Goal: Find specific page/section: Find specific page/section

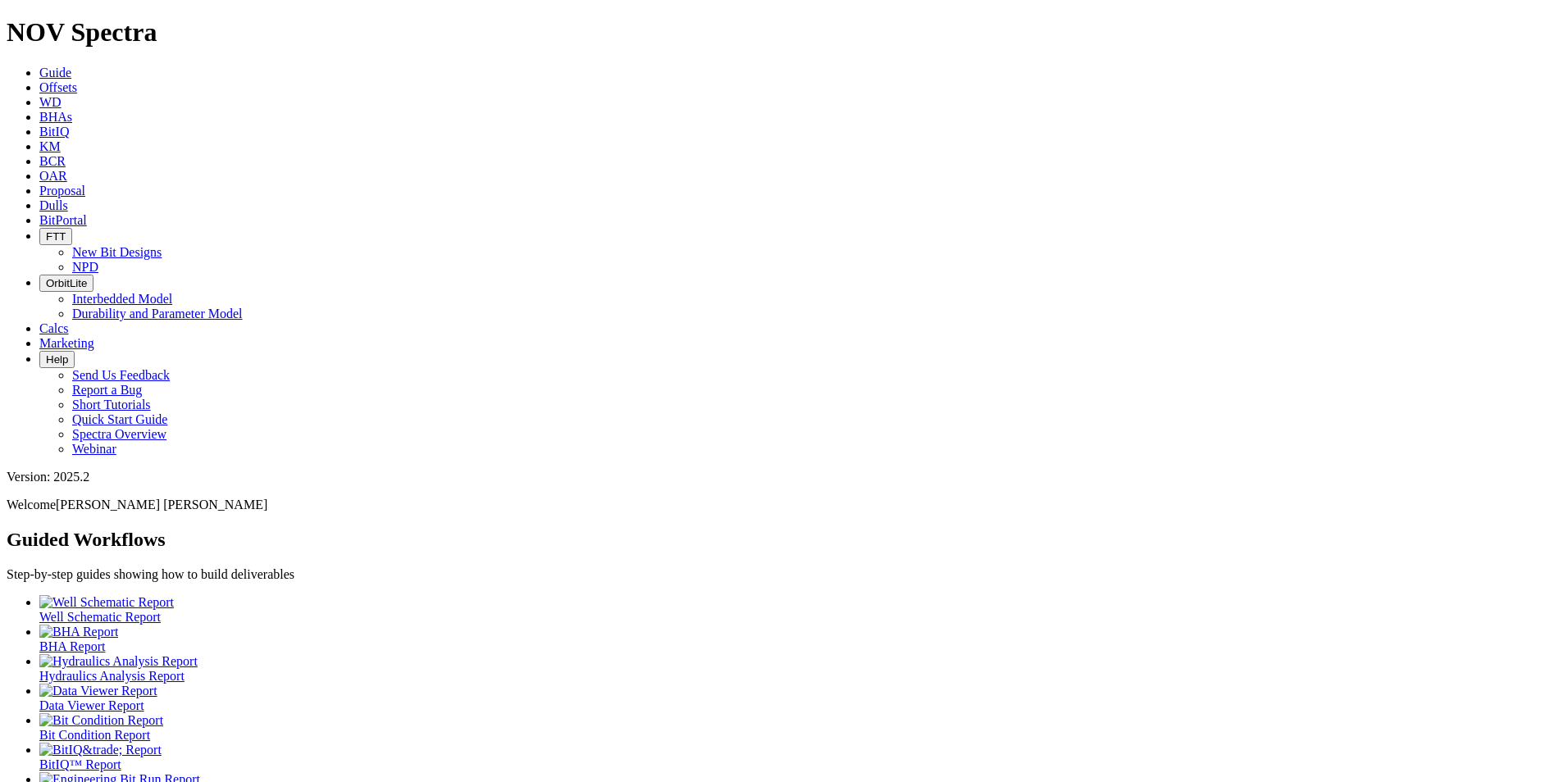
click at [68, 199] on span "Dulls" at bounding box center [54, 206] width 29 height 14
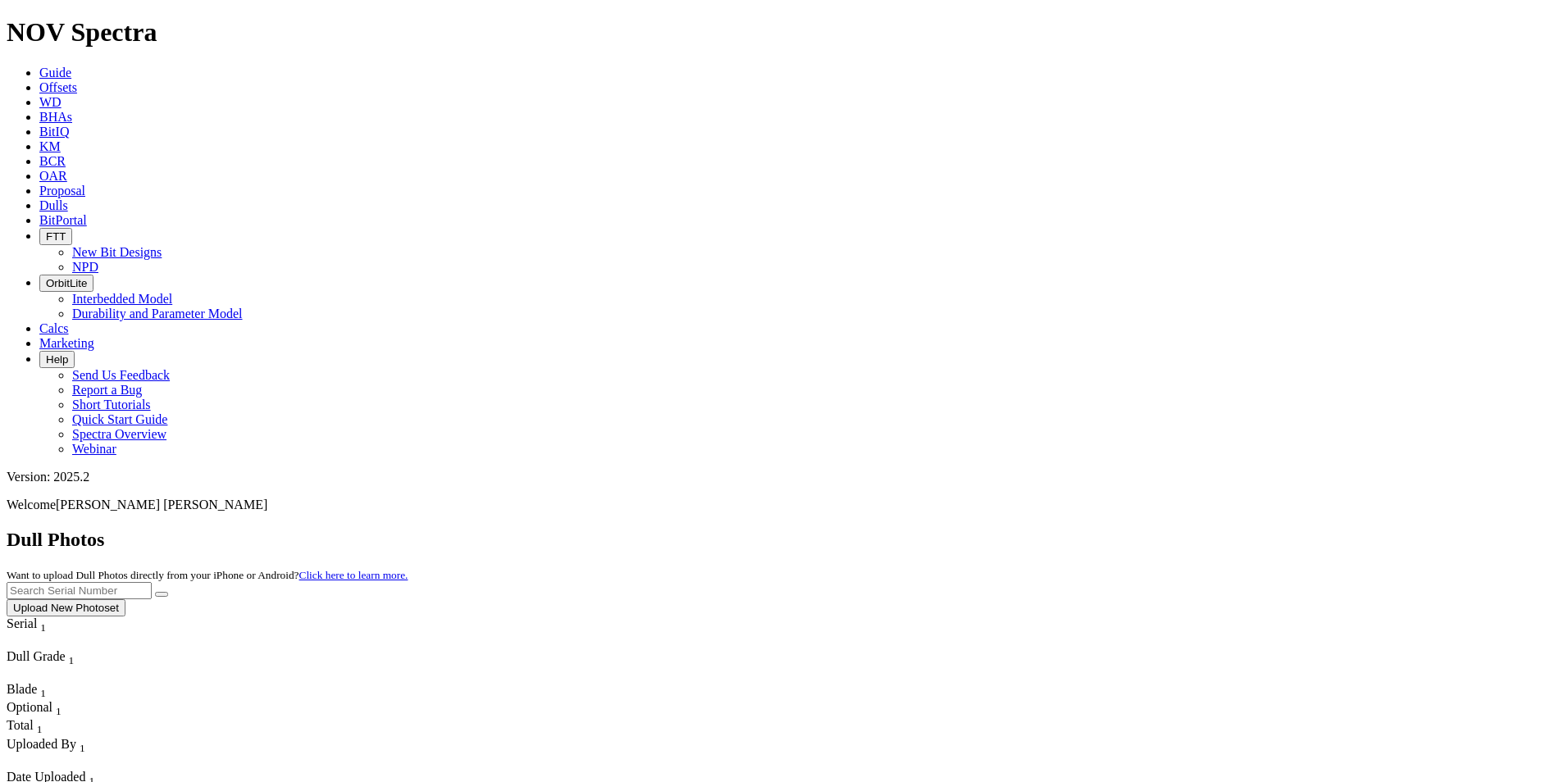
click at [151, 582] on input "text" at bounding box center [78, 591] width 145 height 18
paste input "A311541"
type input "A311541"
click at [126, 599] on button "Upload New Photoset" at bounding box center [65, 608] width 119 height 18
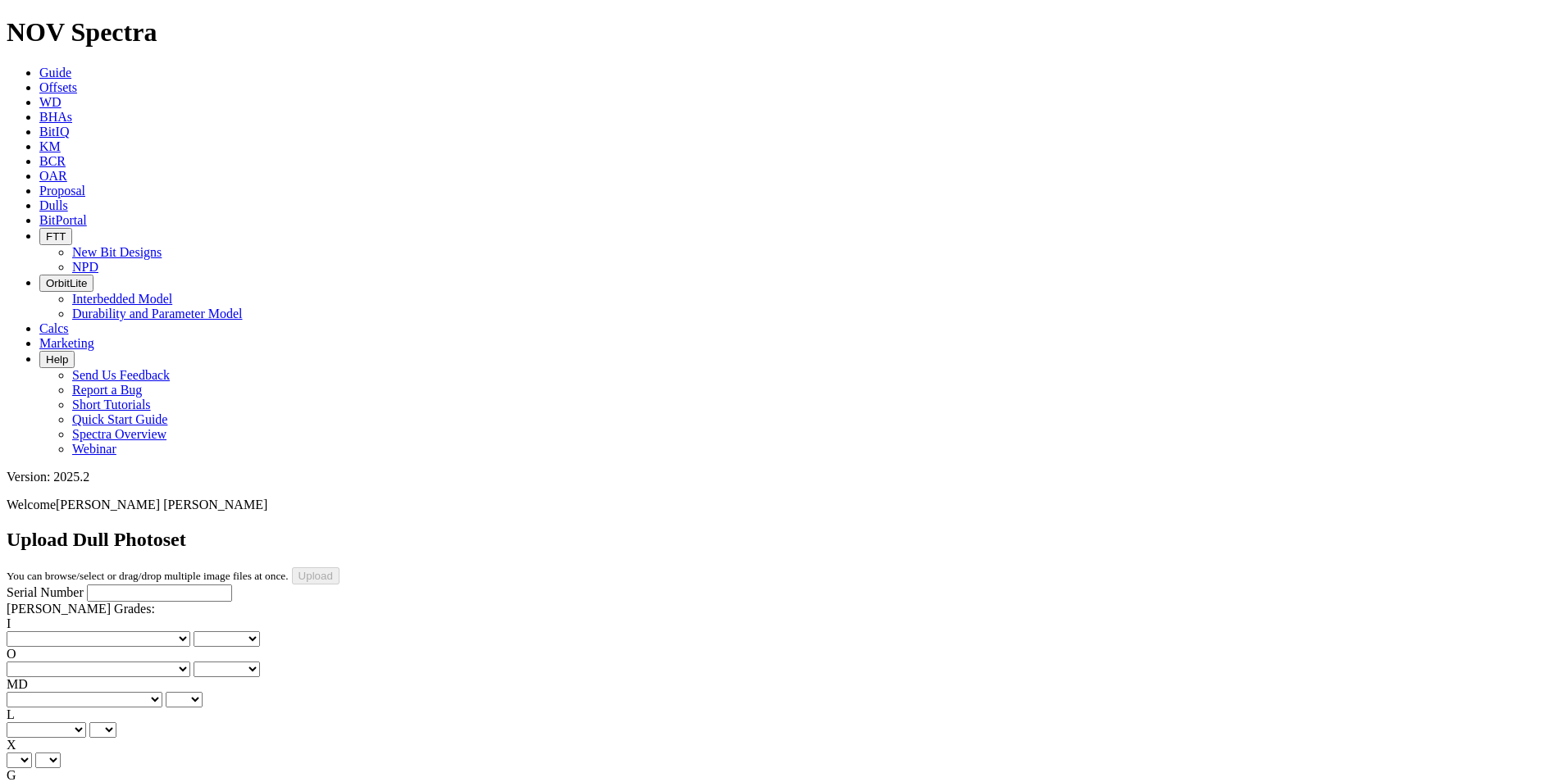
click at [68, 199] on link "Dulls" at bounding box center [54, 206] width 29 height 14
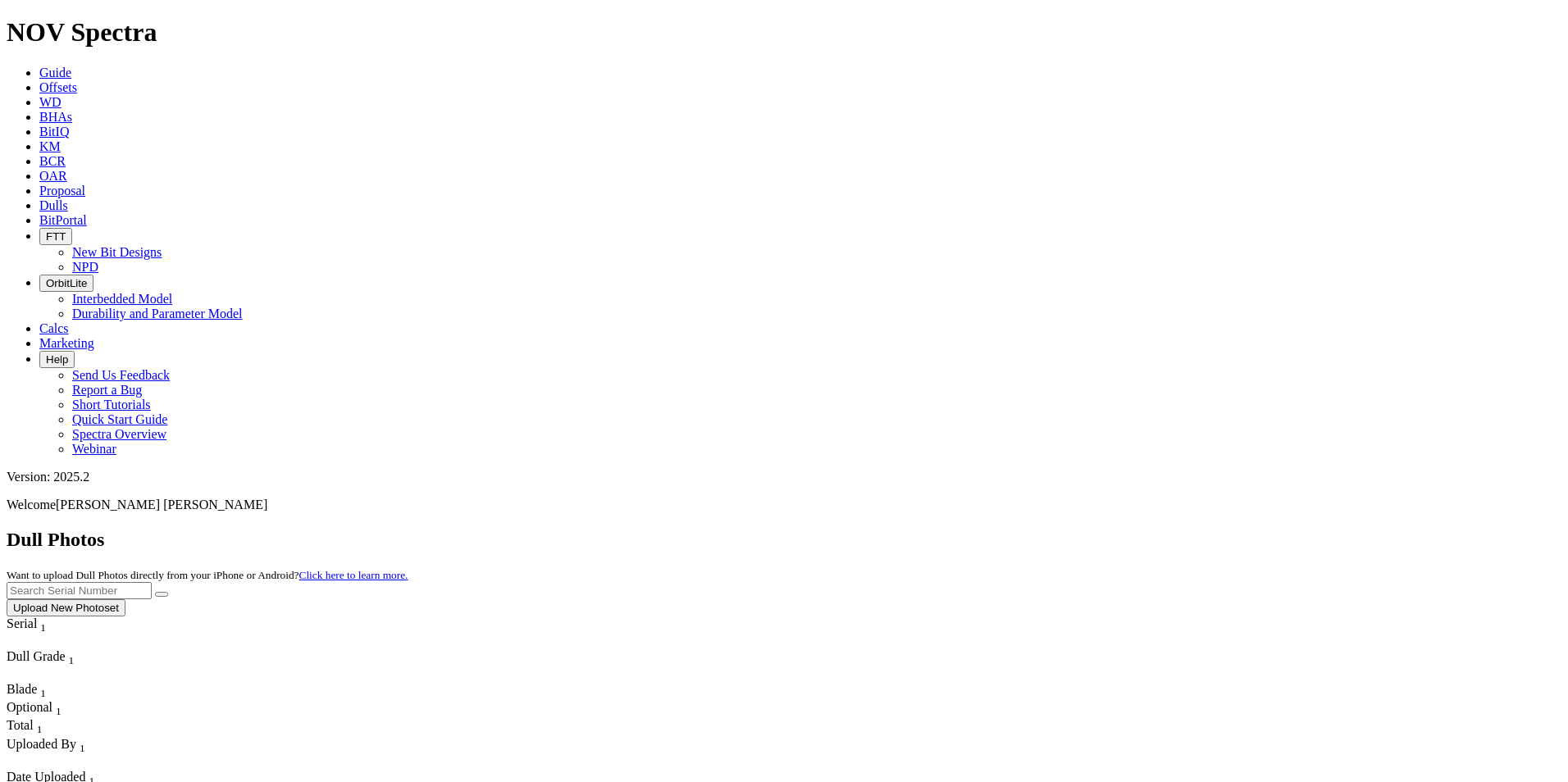
click at [151, 582] on input "text" at bounding box center [78, 591] width 145 height 18
paste input "A311541"
type input "A311541"
click at [168, 592] on button "submit" at bounding box center [161, 595] width 13 height 5
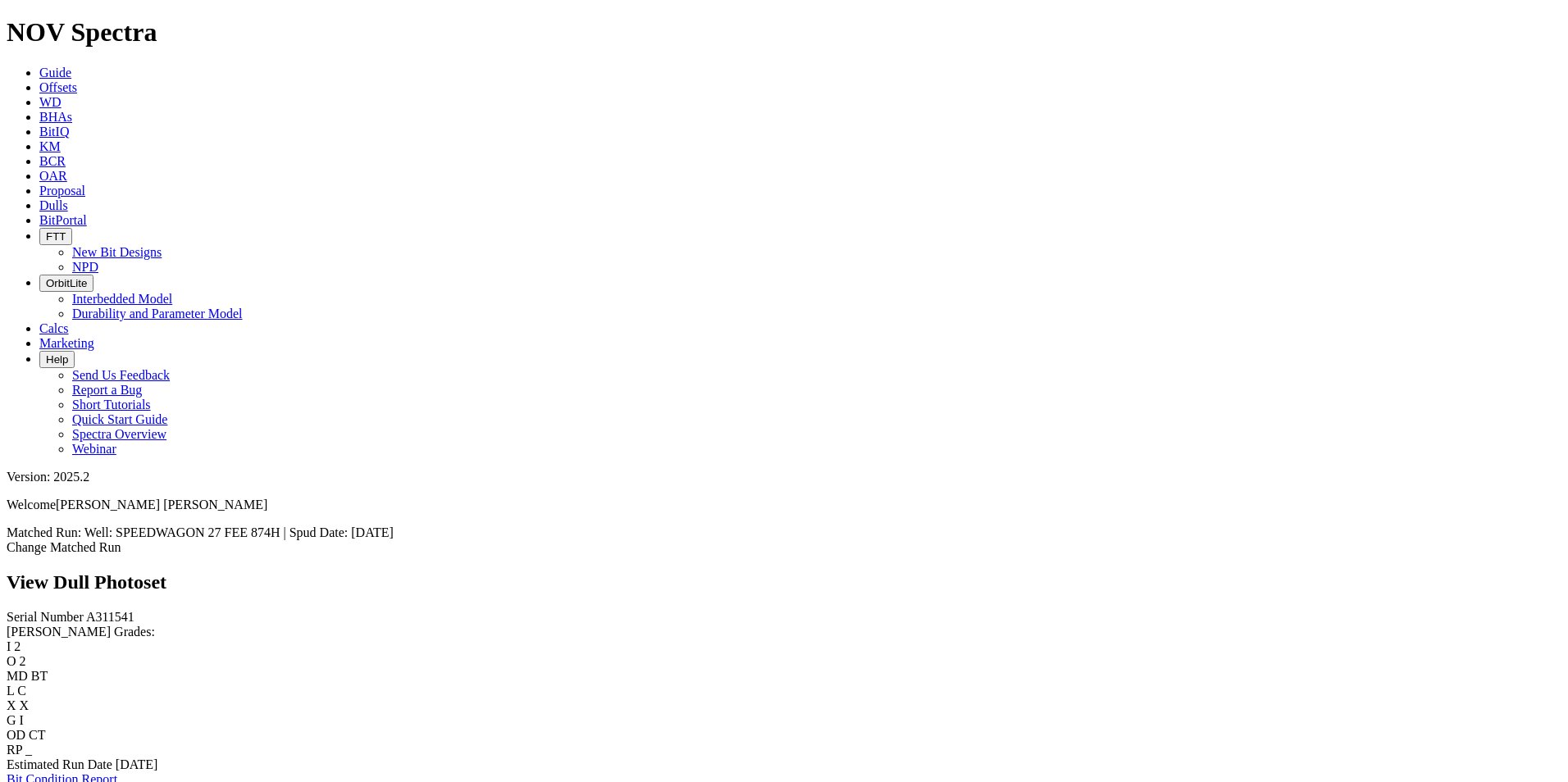
scroll to position [410, 0]
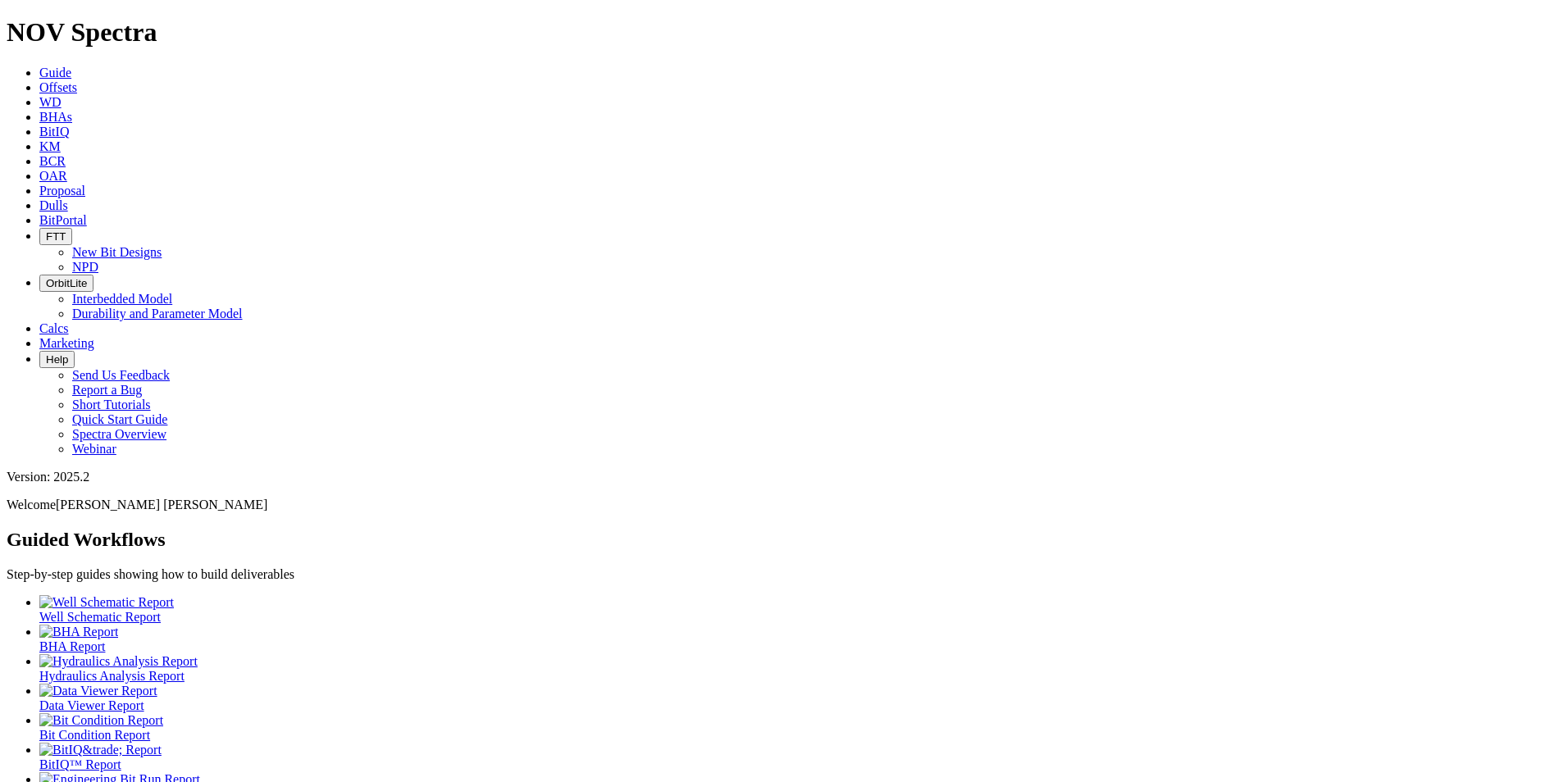
click at [40, 199] on icon at bounding box center [40, 206] width 0 height 14
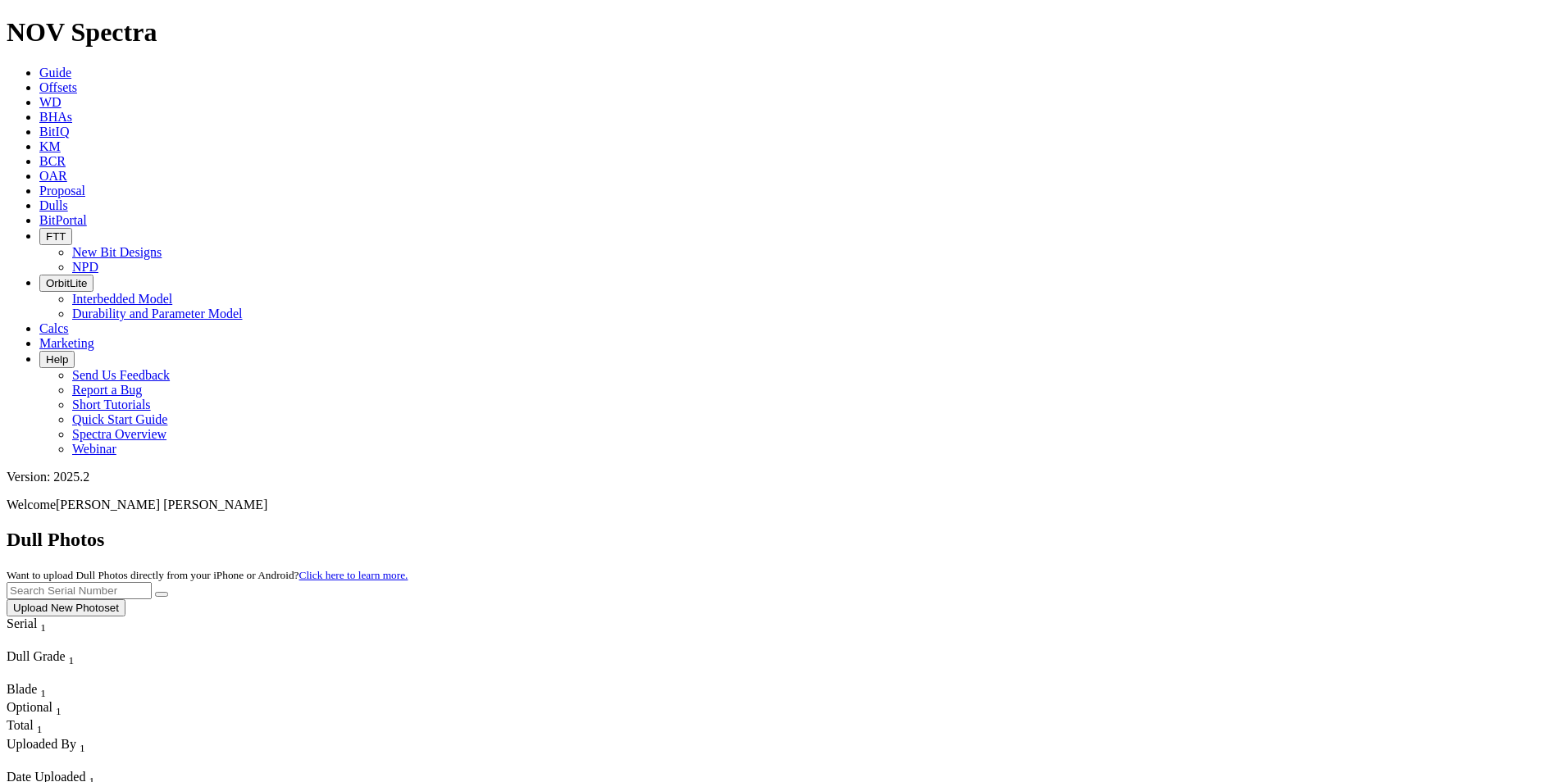
click at [151, 582] on input "text" at bounding box center [78, 591] width 145 height 18
click at [155, 592] on button "submit" at bounding box center [161, 595] width 13 height 5
drag, startPoint x: 1257, startPoint y: 72, endPoint x: 1073, endPoint y: 62, distance: 184.3
click at [1073, 529] on div "Dull Photos Want to upload Dull Photos directly from your iPhone or Android? Cl…" at bounding box center [783, 573] width 1555 height 88
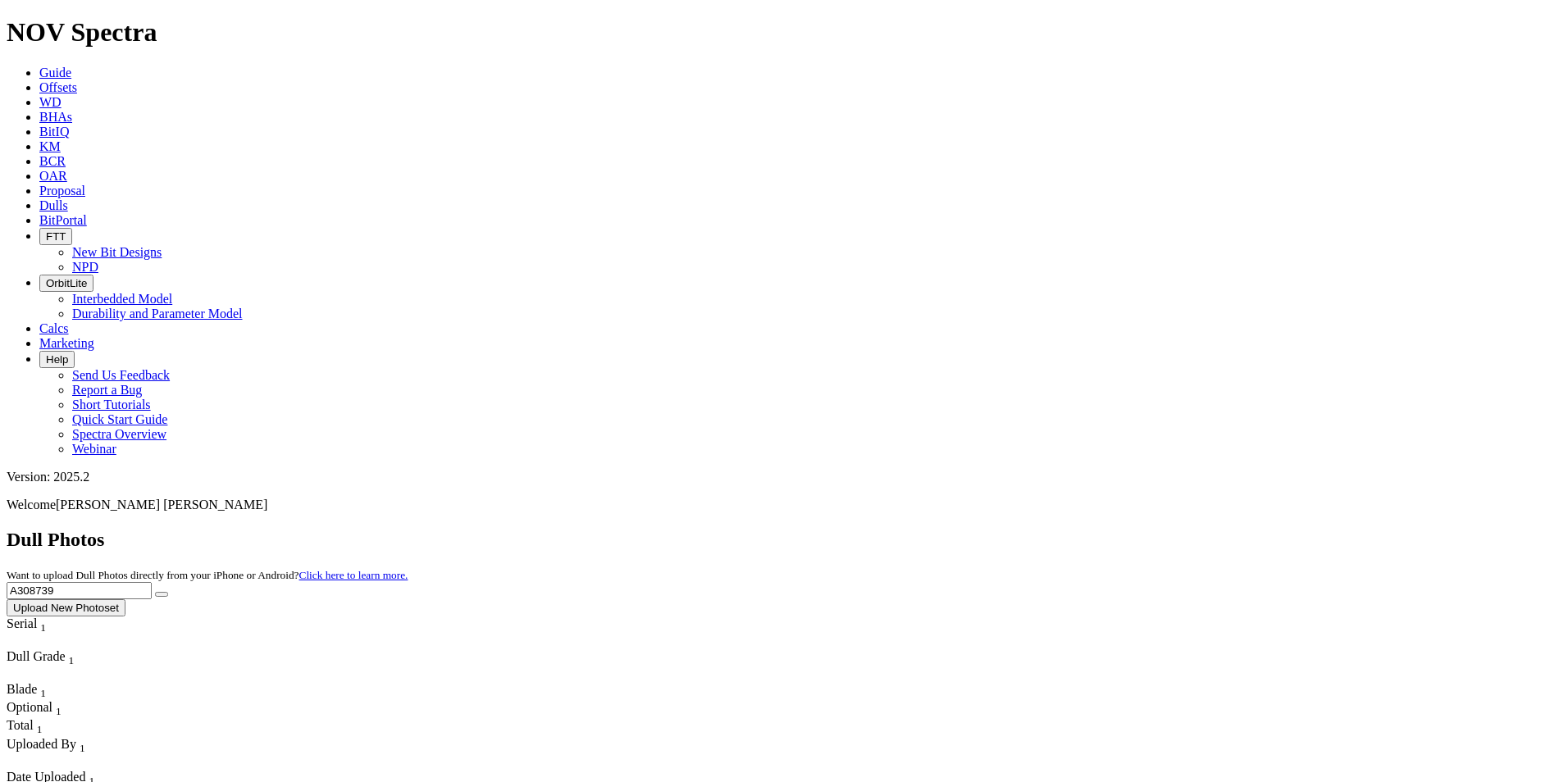
type input "A308739"
click at [168, 592] on button "submit" at bounding box center [161, 595] width 13 height 5
